Goal: Transaction & Acquisition: Purchase product/service

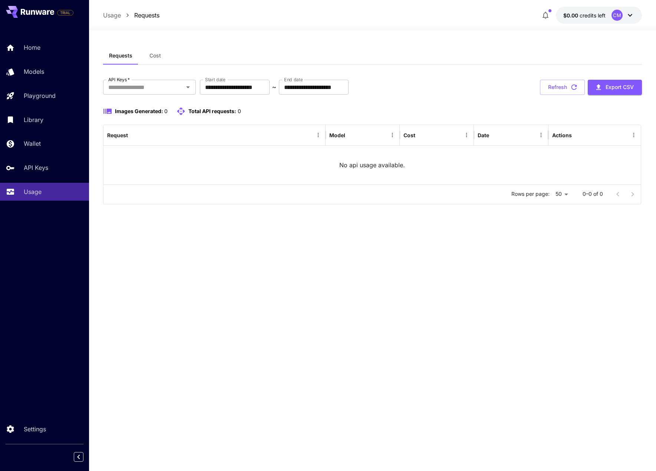
click at [629, 14] on icon at bounding box center [629, 15] width 9 height 9
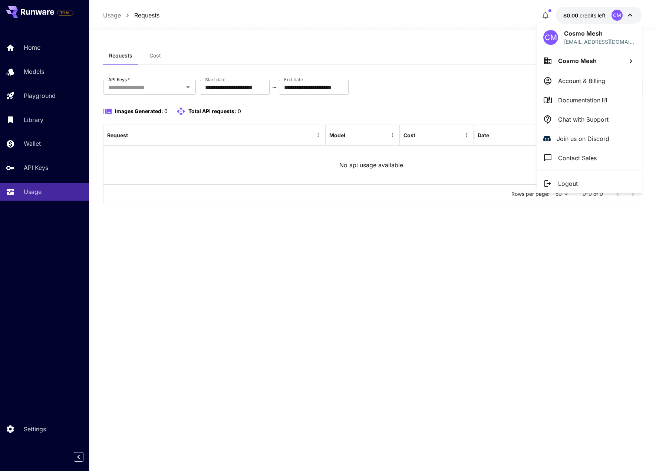
drag, startPoint x: 572, startPoint y: 77, endPoint x: 486, endPoint y: 48, distance: 90.5
click at [486, 48] on div at bounding box center [328, 235] width 656 height 471
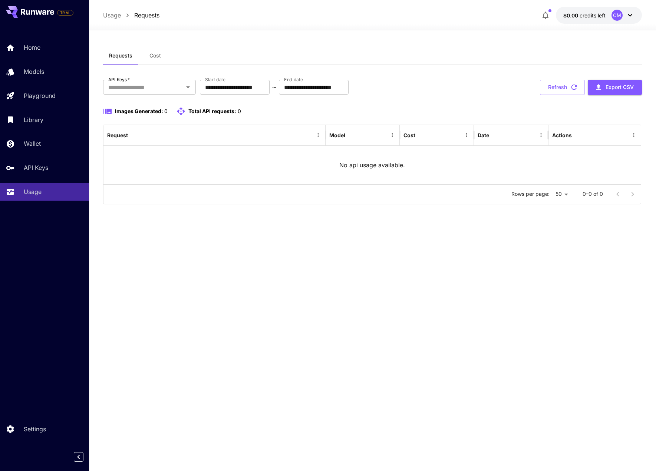
click at [625, 18] on icon at bounding box center [629, 15] width 9 height 9
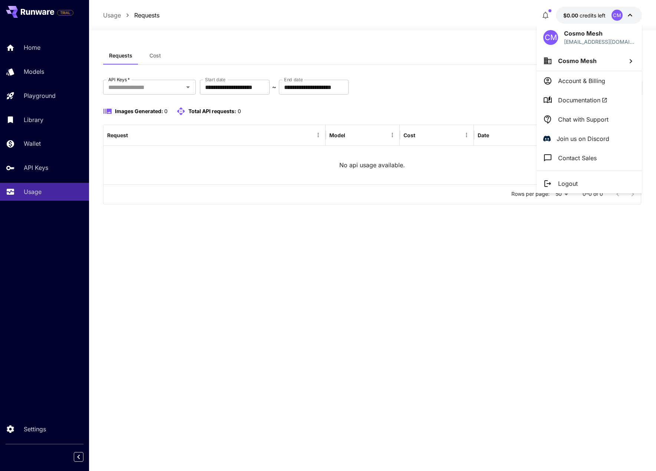
click at [609, 84] on li "Account & Billing" at bounding box center [588, 80] width 105 height 19
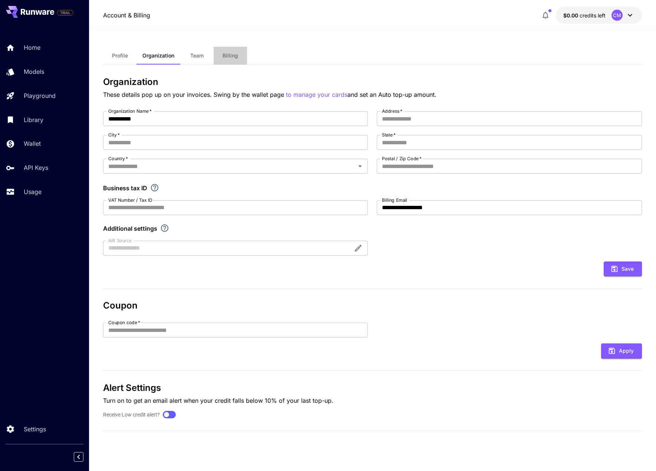
click at [228, 60] on button "Billing" at bounding box center [229, 56] width 33 height 18
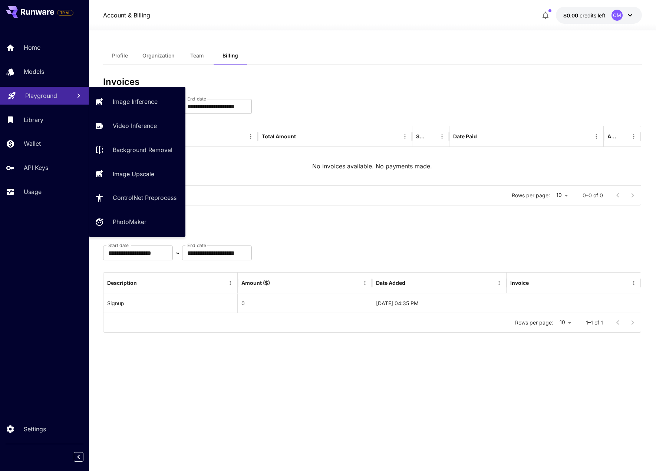
click at [40, 95] on p "Playground" at bounding box center [41, 95] width 32 height 9
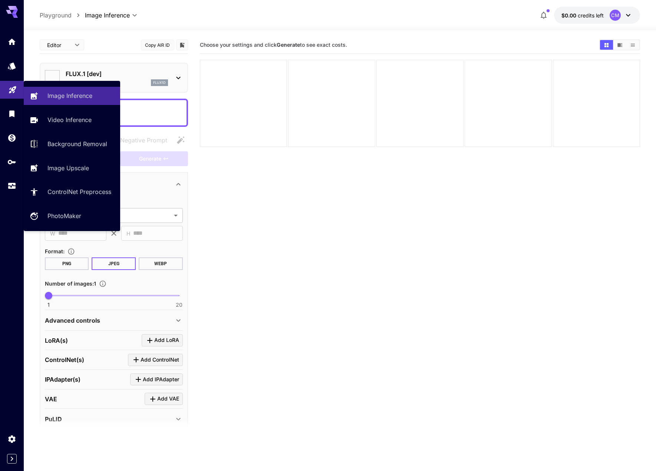
type input "**********"
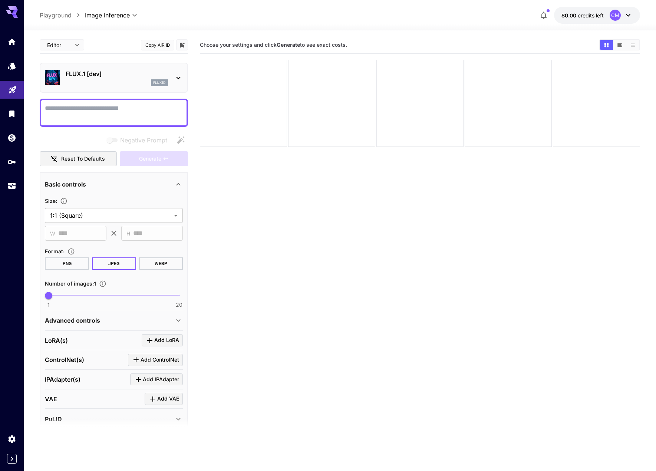
click at [130, 14] on body "**********" at bounding box center [328, 264] width 656 height 529
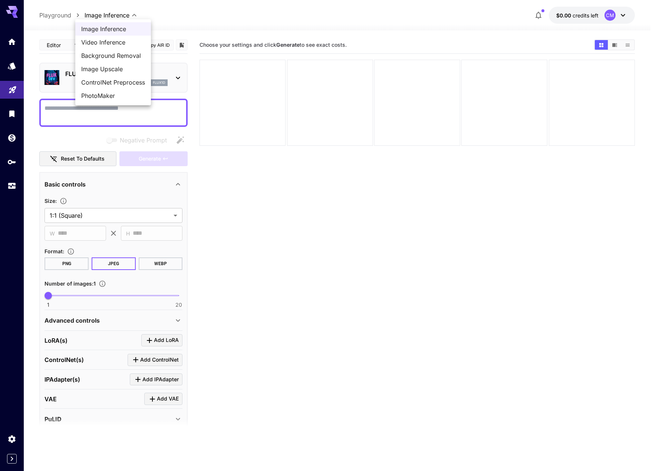
click at [176, 17] on div at bounding box center [328, 235] width 656 height 471
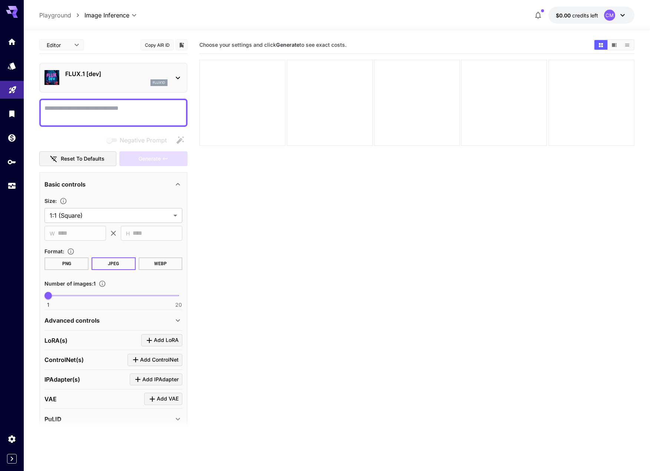
click at [250, 100] on div at bounding box center [242, 103] width 86 height 86
click at [299, 90] on div at bounding box center [330, 103] width 86 height 86
click at [76, 47] on body "**********" at bounding box center [325, 264] width 650 height 529
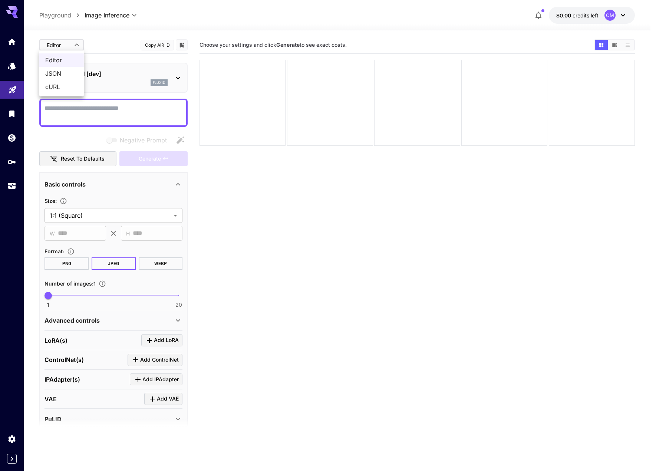
click at [65, 71] on span "JSON" at bounding box center [61, 73] width 33 height 9
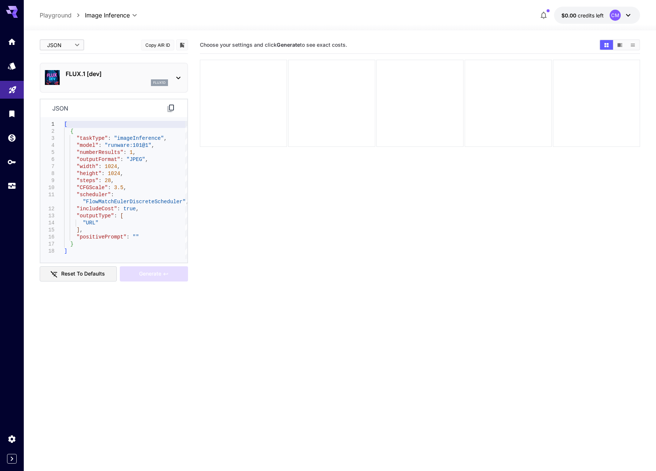
click at [74, 44] on body "**********" at bounding box center [328, 264] width 656 height 529
click at [67, 84] on span "cURL" at bounding box center [61, 86] width 33 height 9
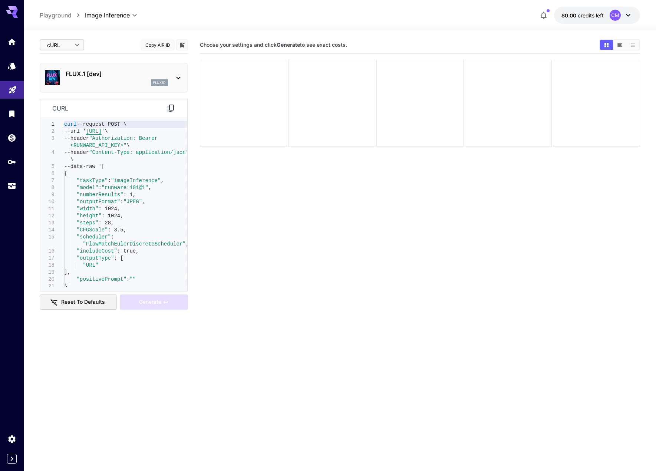
click at [75, 44] on body "**********" at bounding box center [328, 264] width 656 height 529
click at [62, 60] on span "Editor" at bounding box center [61, 60] width 33 height 9
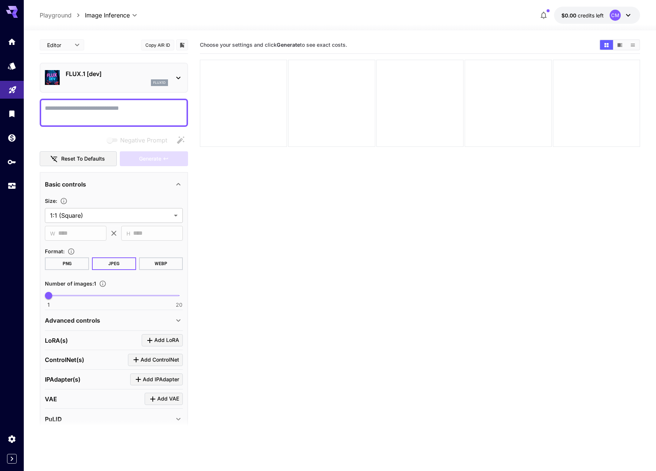
click at [72, 46] on body "**********" at bounding box center [328, 264] width 656 height 529
click at [54, 70] on span "JSON" at bounding box center [61, 73] width 33 height 9
type input "****"
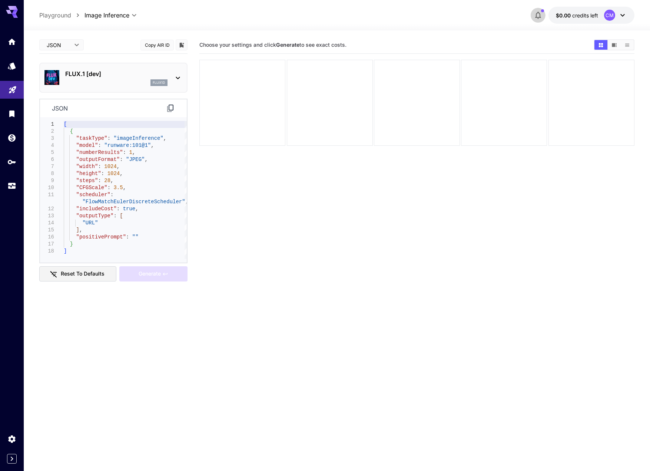
click at [537, 13] on icon "button" at bounding box center [538, 15] width 6 height 7
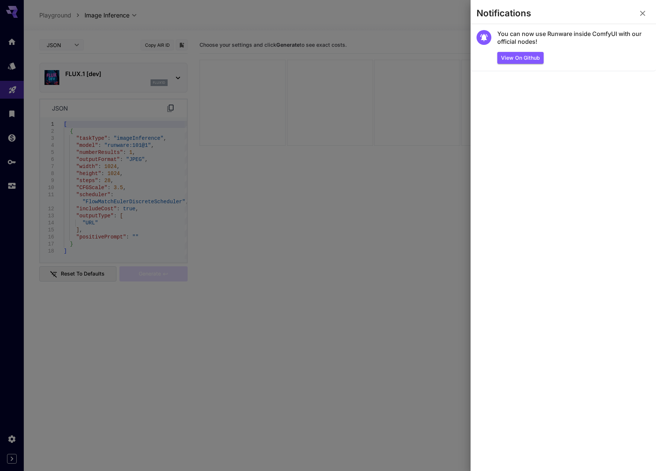
click at [437, 26] on div at bounding box center [328, 235] width 656 height 471
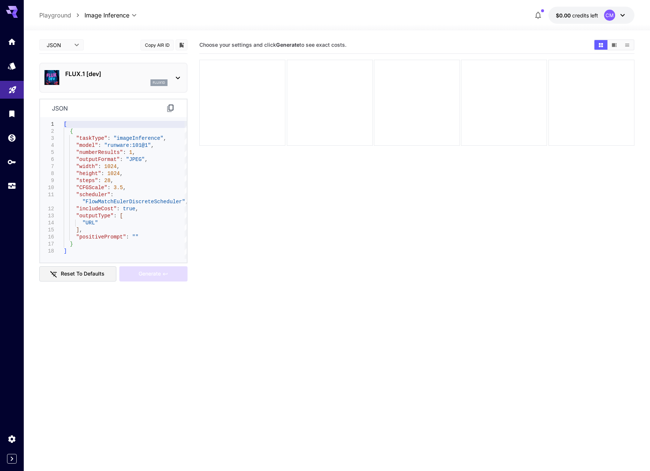
click at [619, 17] on icon at bounding box center [622, 15] width 9 height 9
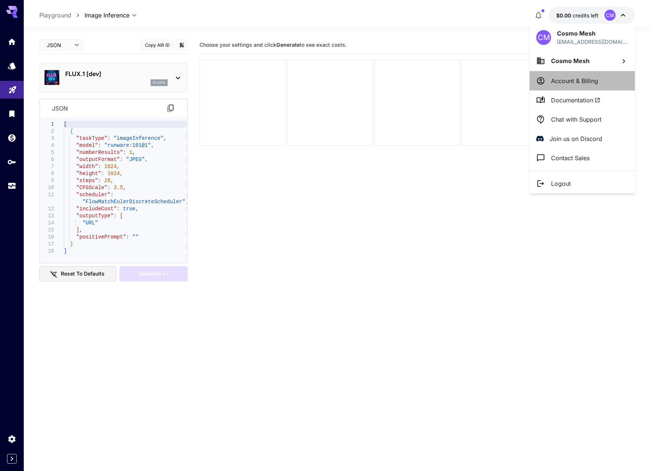
click at [595, 82] on p "Account & Billing" at bounding box center [574, 80] width 47 height 9
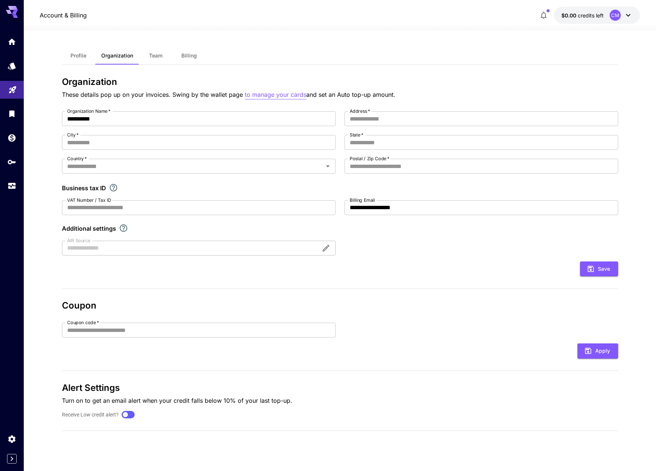
click at [267, 98] on p "to manage your cards" at bounding box center [276, 94] width 62 height 9
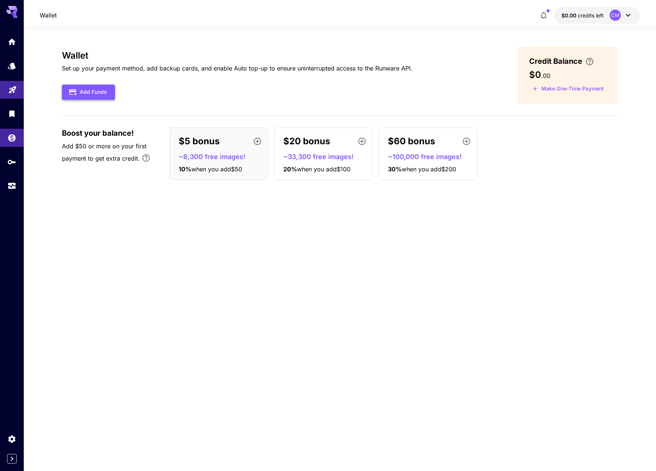
click at [96, 92] on button "Add Funds" at bounding box center [88, 92] width 53 height 15
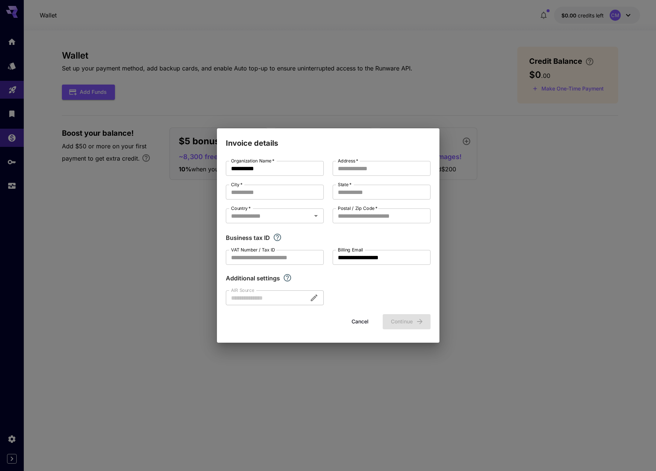
click at [366, 318] on button "Cancel" at bounding box center [359, 321] width 33 height 15
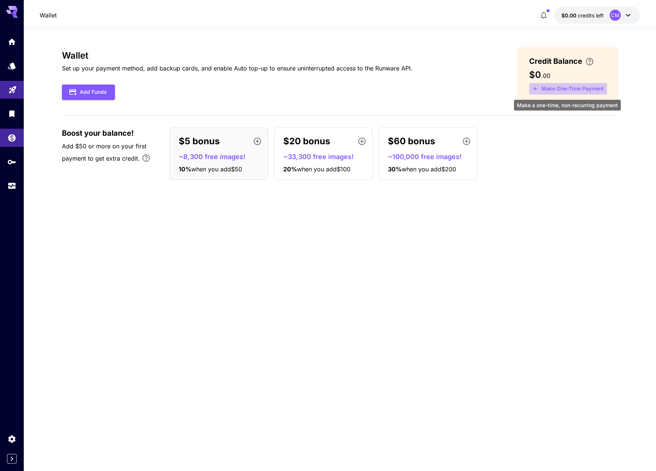
click at [554, 90] on button "Make One-Time Payment" at bounding box center [568, 88] width 78 height 11
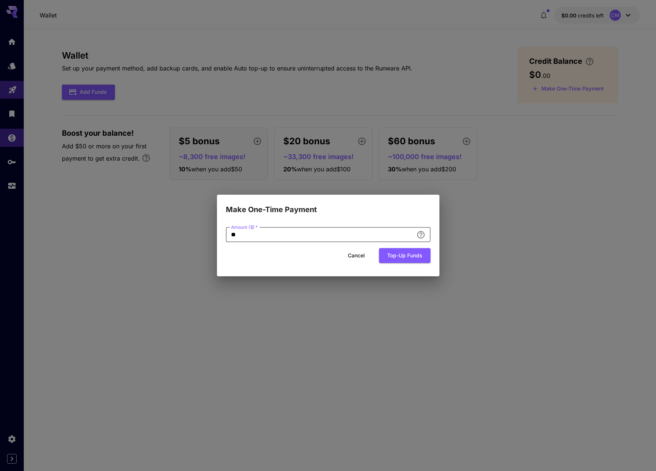
drag, startPoint x: 235, startPoint y: 235, endPoint x: 229, endPoint y: 235, distance: 5.9
click at [229, 235] on input "**" at bounding box center [320, 234] width 188 height 15
type input "*"
click at [401, 261] on button "Top-up funds" at bounding box center [405, 255] width 52 height 15
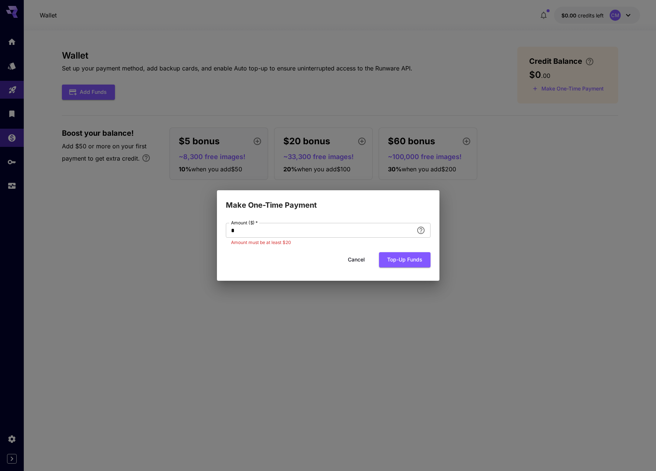
click at [356, 261] on button "Cancel" at bounding box center [356, 259] width 33 height 15
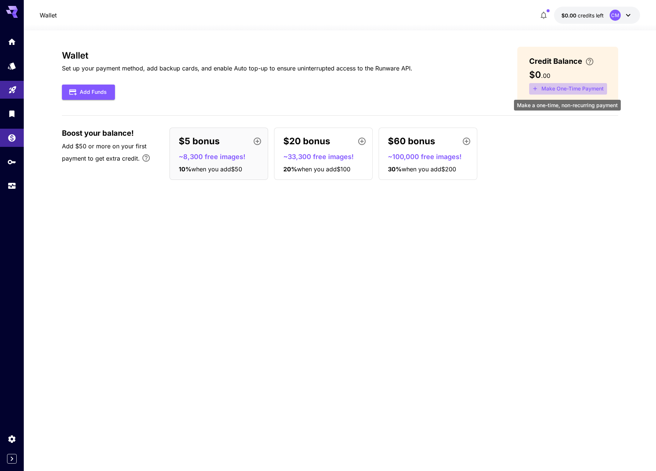
click at [595, 92] on button "Make One-Time Payment" at bounding box center [568, 88] width 78 height 11
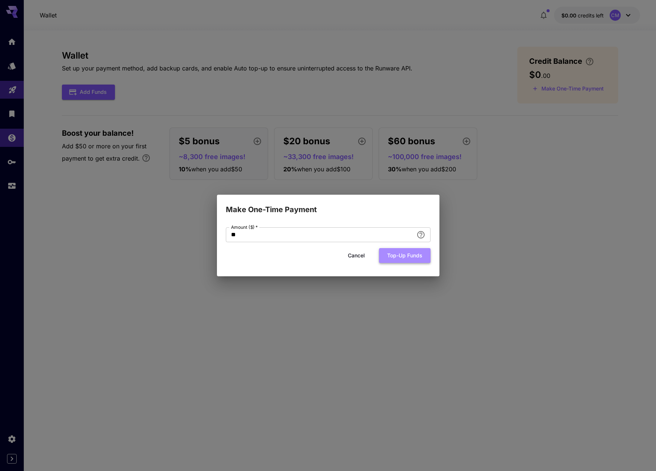
click at [397, 260] on button "Top-up funds" at bounding box center [405, 255] width 52 height 15
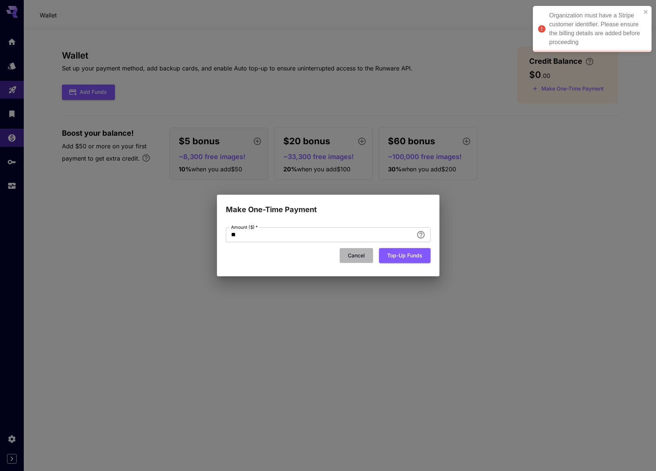
click at [361, 254] on button "Cancel" at bounding box center [356, 255] width 33 height 15
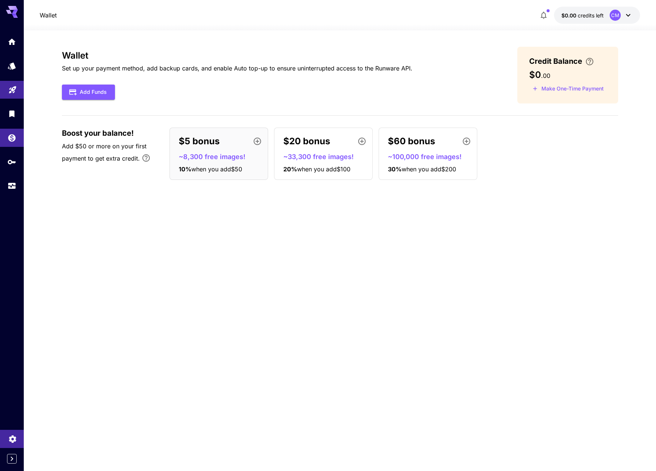
click at [18, 437] on link at bounding box center [12, 439] width 24 height 18
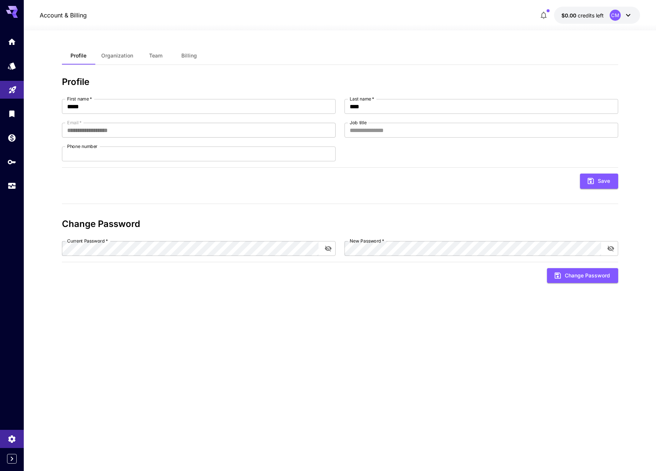
click at [580, 21] on div at bounding box center [340, 25] width 632 height 9
click at [582, 18] on span "credits left" at bounding box center [590, 15] width 26 height 6
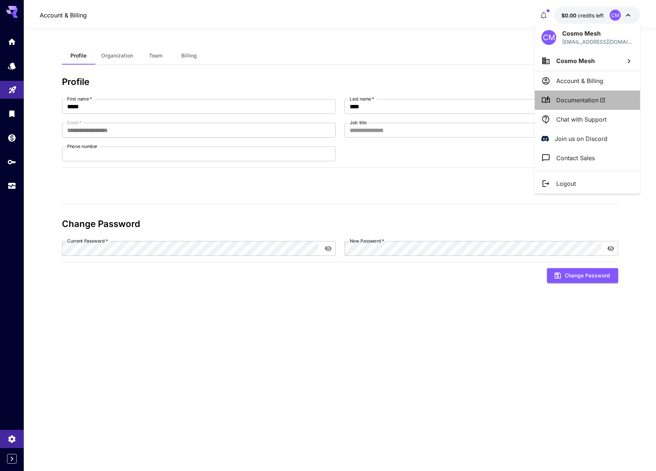
click at [569, 100] on span "Documentation" at bounding box center [580, 100] width 49 height 9
